Goal: Use online tool/utility: Utilize a website feature to perform a specific function

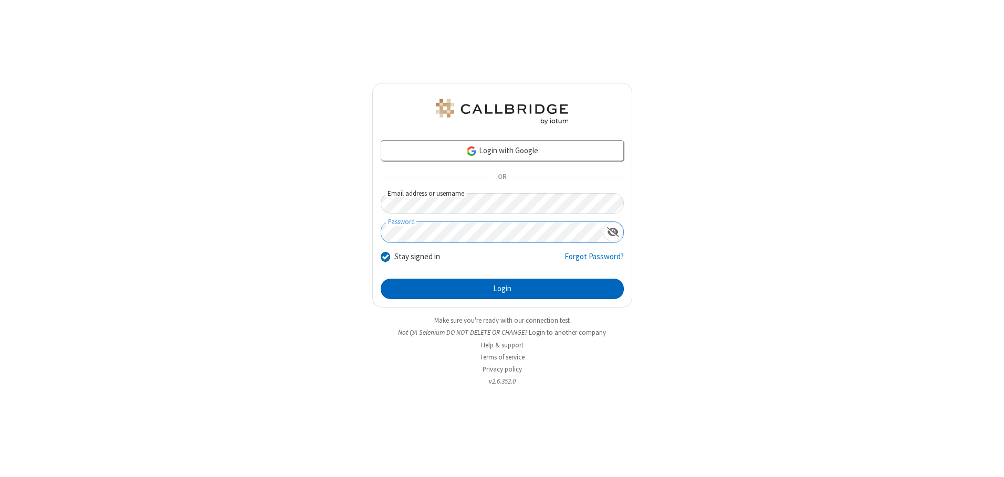
click at [502, 289] on button "Login" at bounding box center [502, 289] width 243 height 21
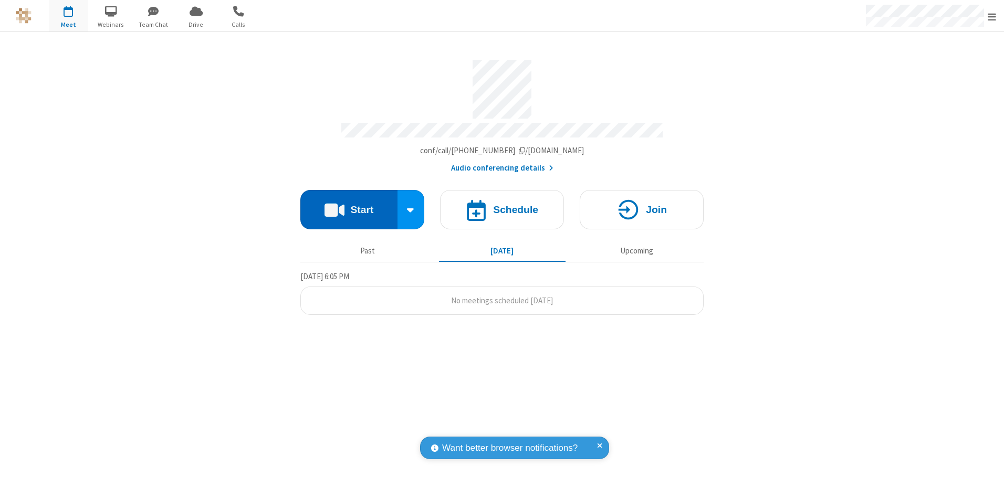
click at [349, 206] on button "Start" at bounding box center [348, 209] width 97 height 39
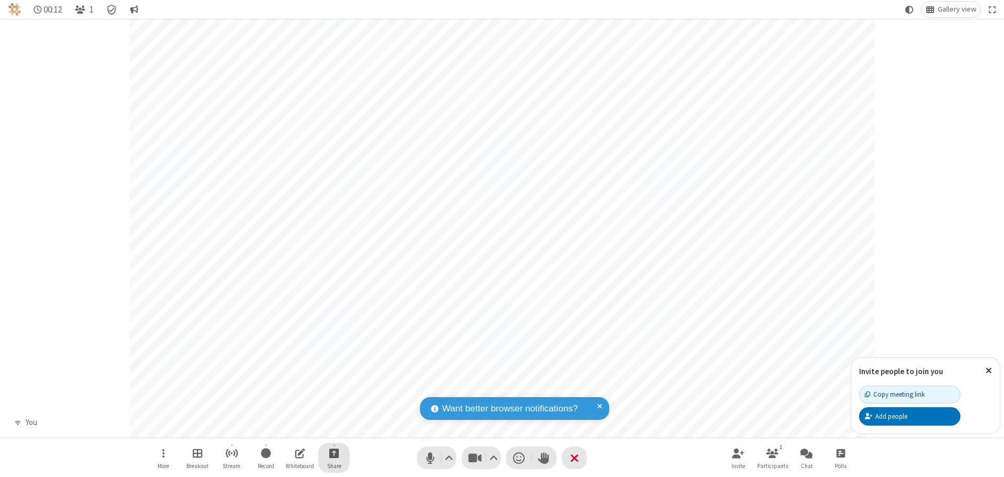
click at [334, 453] on span "Start sharing" at bounding box center [334, 453] width 10 height 13
click at [291, 428] on span "Share my screen" at bounding box center [292, 428] width 12 height 9
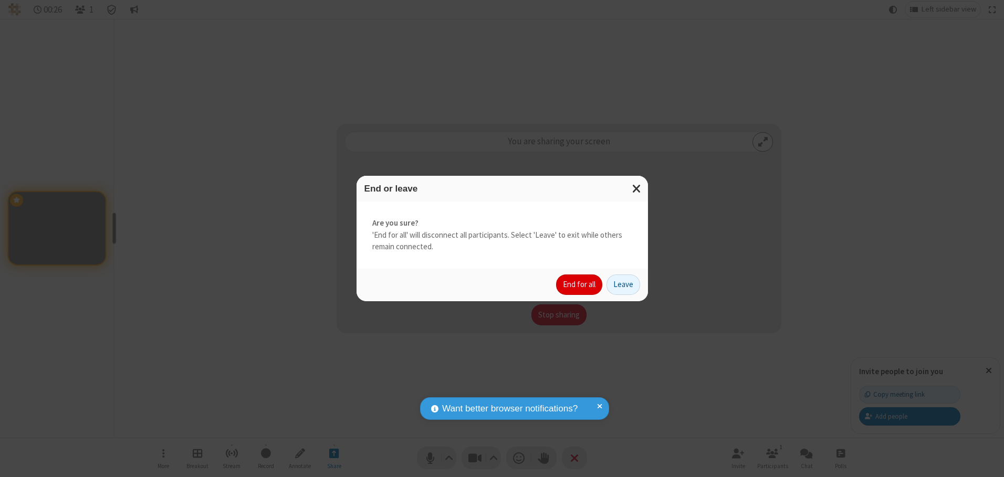
click at [580, 285] on button "End for all" at bounding box center [579, 285] width 46 height 21
